Goal: Information Seeking & Learning: Learn about a topic

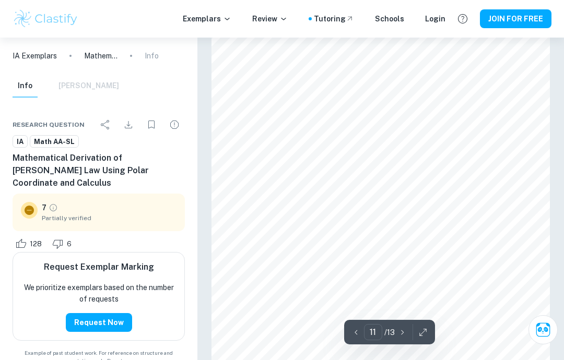
scroll to position [5092, 0]
type input "12"
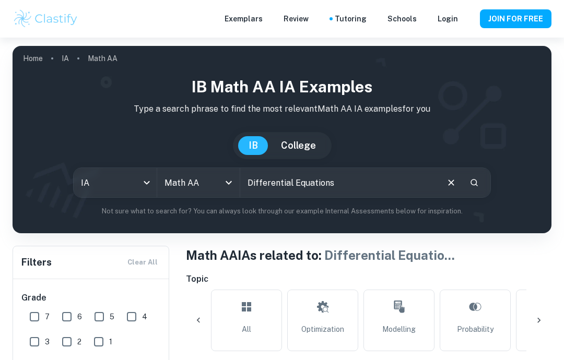
checkbox input "true"
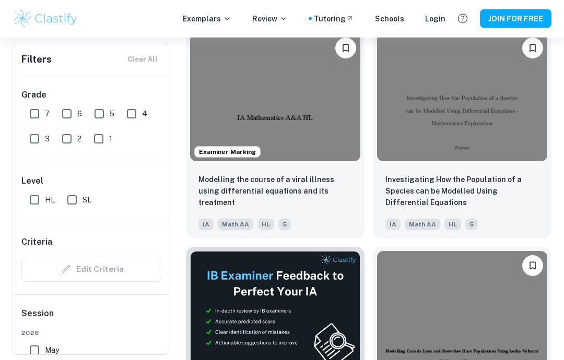
scroll to position [339, 0]
click at [32, 114] on input "7" at bounding box center [34, 113] width 21 height 21
checkbox input "true"
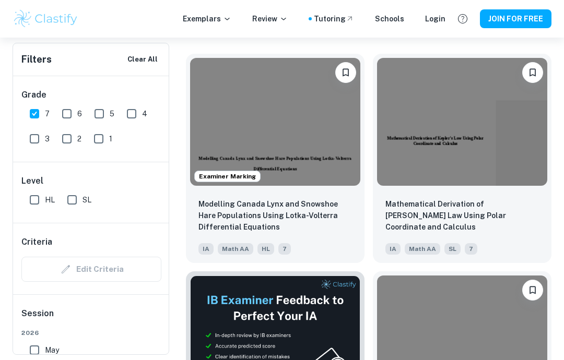
scroll to position [358, 0]
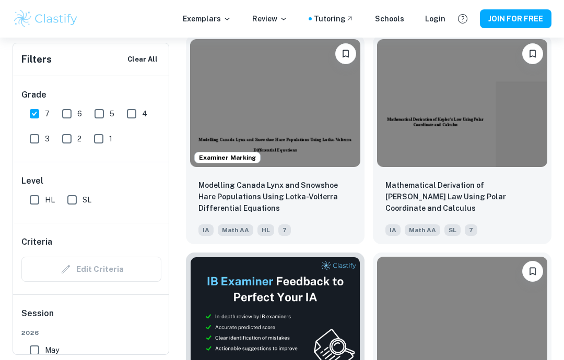
click at [325, 138] on img at bounding box center [275, 103] width 170 height 128
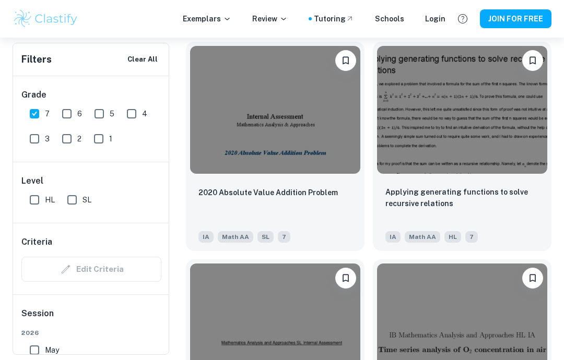
scroll to position [1221, 0]
click at [492, 182] on div "Applying generating functions to solve recursive relations IA Math AA HL 7" at bounding box center [462, 215] width 179 height 73
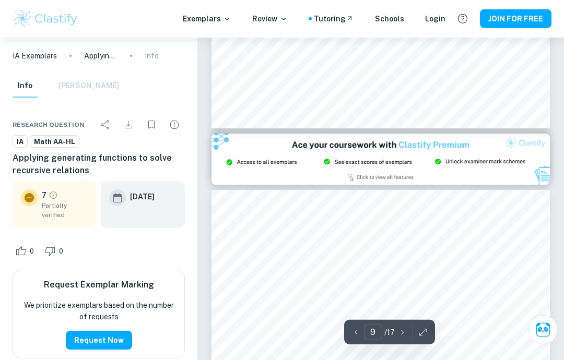
type input "8"
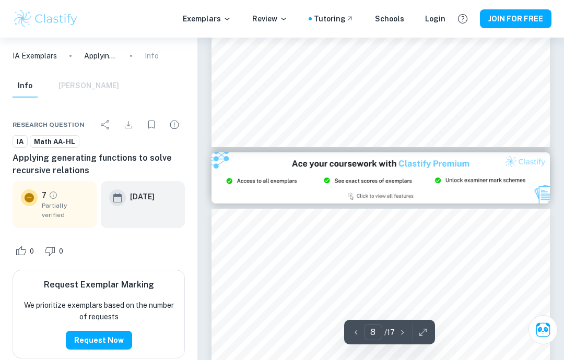
scroll to position [3849, 0]
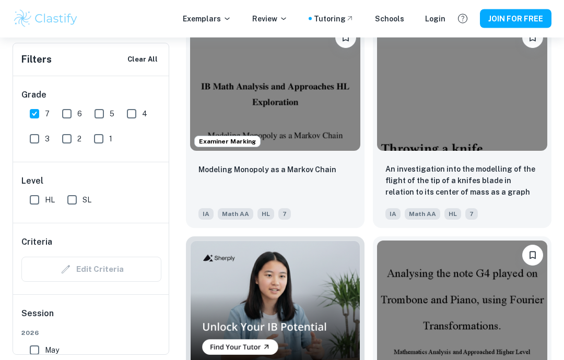
scroll to position [2551, 0]
click at [335, 211] on div "IA Math AA HL 7" at bounding box center [271, 211] width 154 height 17
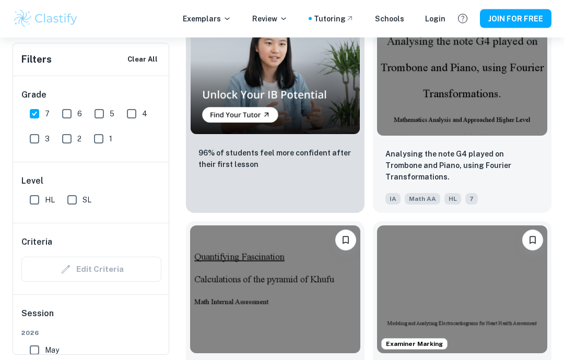
scroll to position [2779, 0]
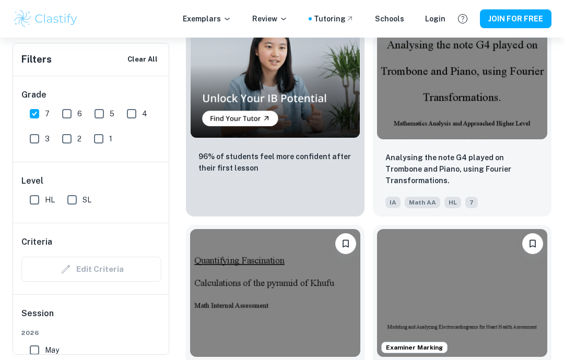
click at [506, 168] on p "Analysing the note G4 played on Trombone and Piano, using Fourier Transformatio…" at bounding box center [463, 169] width 154 height 34
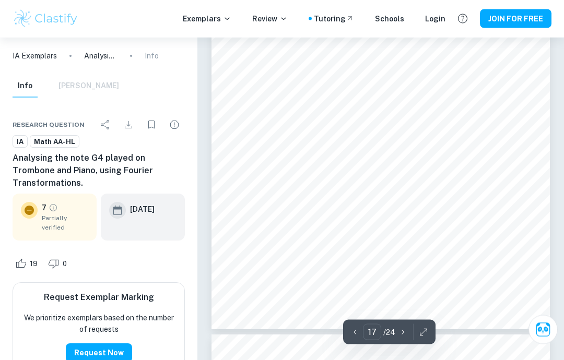
scroll to position [8162, 0]
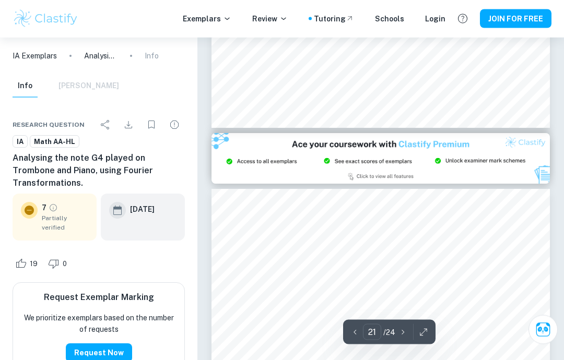
type input "20"
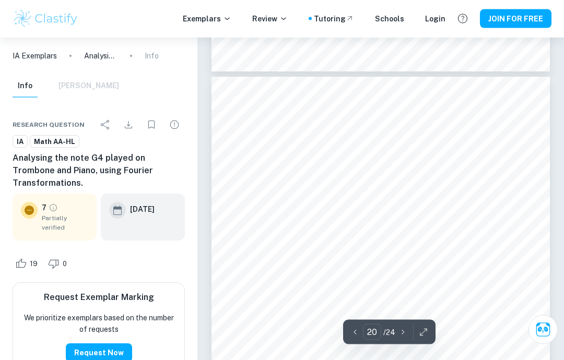
scroll to position [9368, 0]
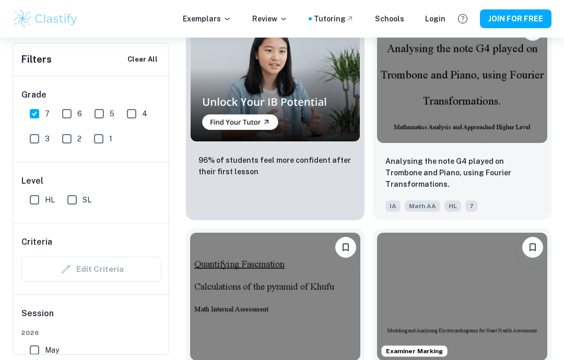
scroll to position [2774, 0]
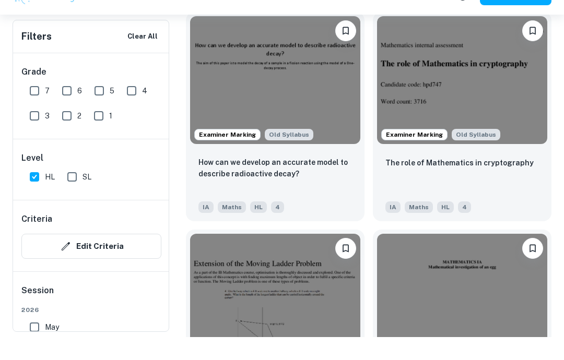
scroll to position [1231, 0]
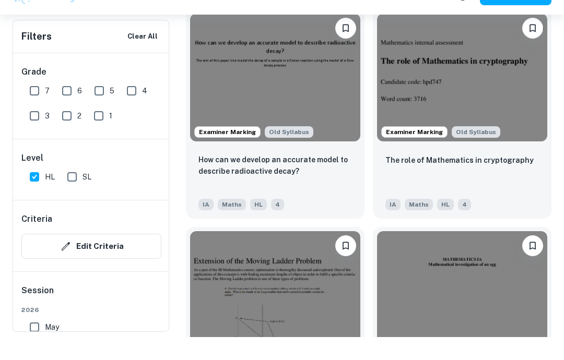
click at [506, 178] on p "The role of Mathematics in cryptography" at bounding box center [460, 183] width 148 height 11
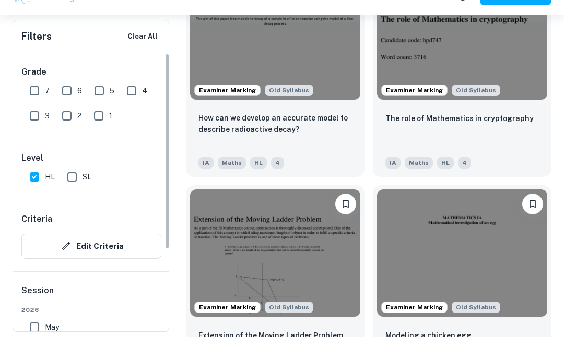
click at [38, 103] on input "7" at bounding box center [34, 113] width 21 height 21
checkbox input "true"
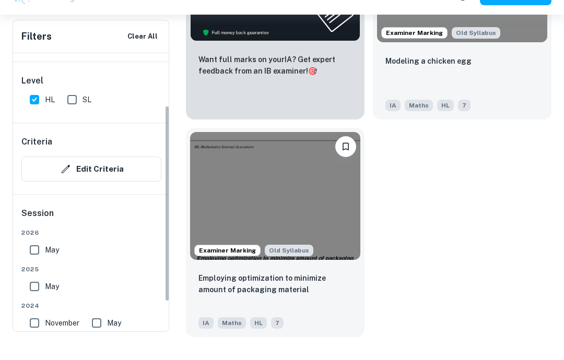
scroll to position [69, 0]
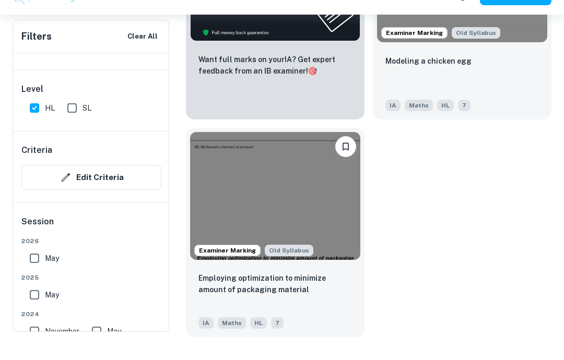
click at [39, 271] on input "May" at bounding box center [34, 281] width 21 height 21
checkbox input "true"
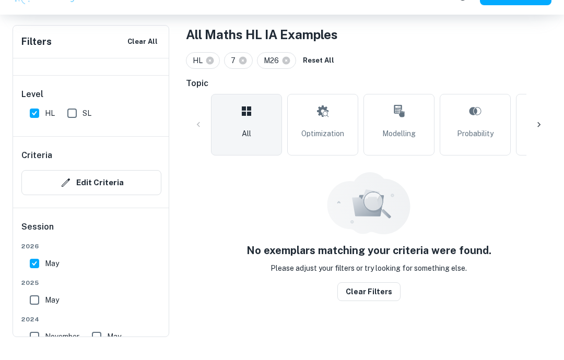
scroll to position [240, 0]
click at [38, 313] on input "May" at bounding box center [34, 323] width 21 height 21
click at [35, 313] on input "May" at bounding box center [34, 323] width 21 height 21
checkbox input "false"
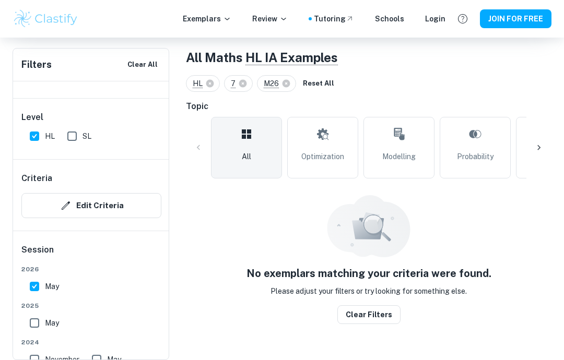
click at [39, 276] on input "May" at bounding box center [34, 286] width 21 height 21
checkbox input "false"
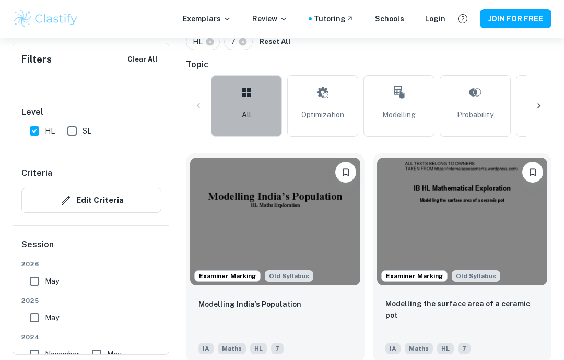
click at [264, 111] on link "All" at bounding box center [246, 106] width 71 height 62
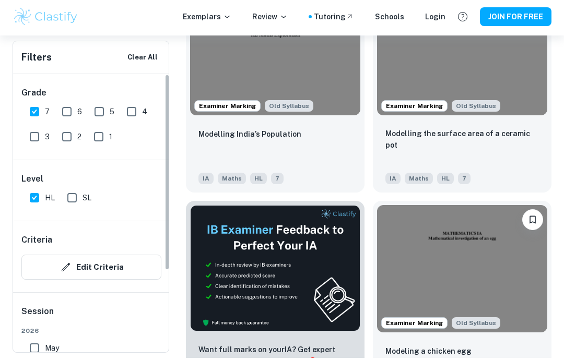
scroll to position [0, 0]
click at [66, 108] on input "6" at bounding box center [66, 113] width 21 height 21
checkbox input "true"
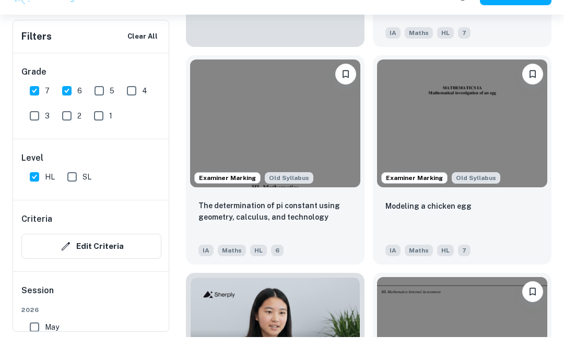
scroll to position [751, 0]
click at [336, 173] on img at bounding box center [275, 146] width 170 height 128
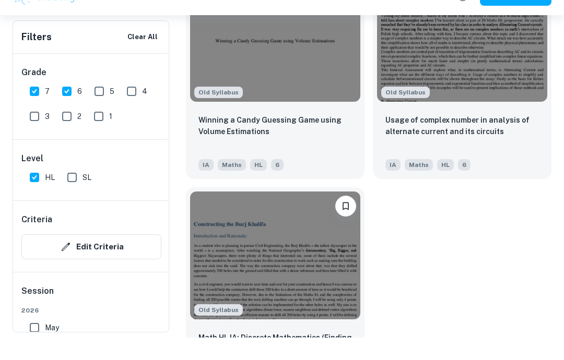
scroll to position [1925, 0]
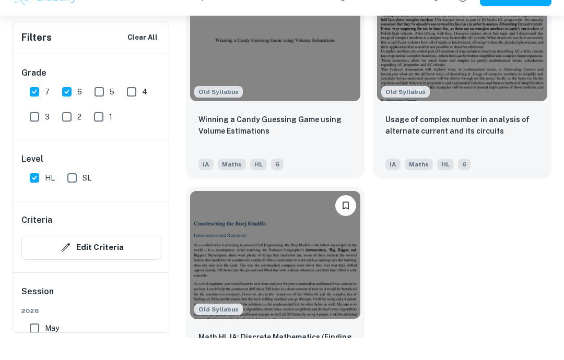
click at [516, 176] on div "IA Maths HL 6" at bounding box center [458, 184] width 154 height 17
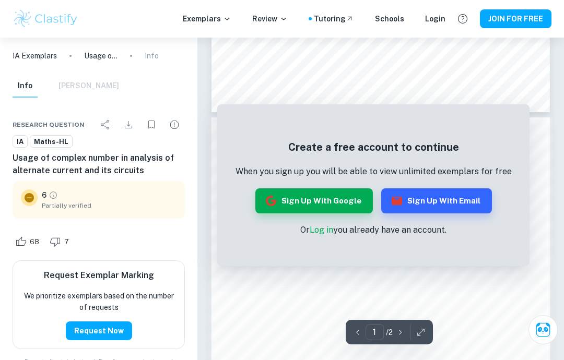
scroll to position [352, 0]
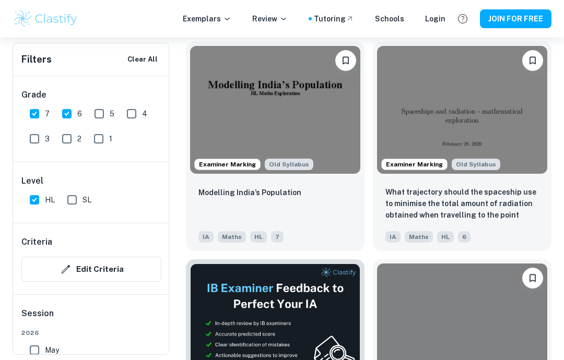
scroll to position [1965, 0]
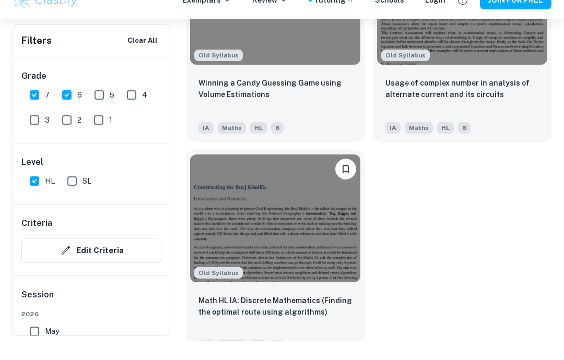
click at [331, 248] on img at bounding box center [275, 237] width 170 height 128
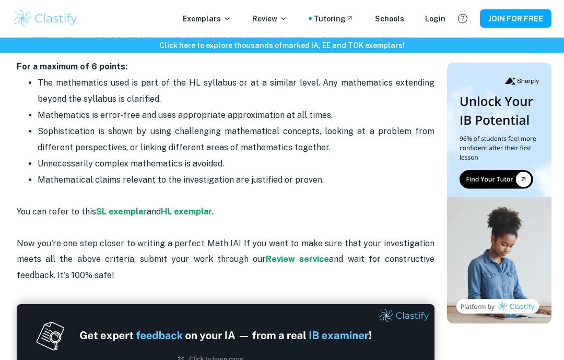
scroll to position [2166, 0]
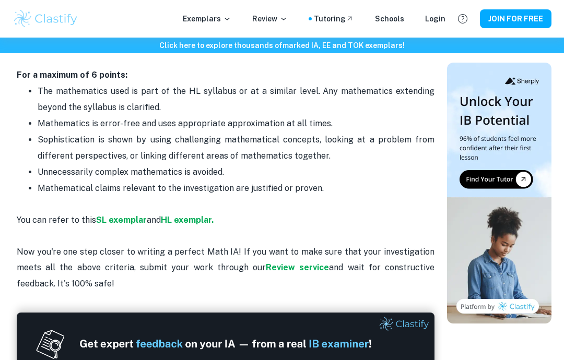
click at [186, 215] on strong "HL exemplar." at bounding box center [187, 220] width 53 height 10
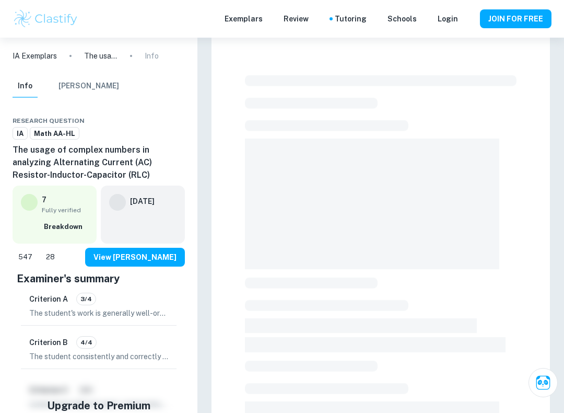
checkbox input "true"
